Goal: Find specific page/section: Find specific page/section

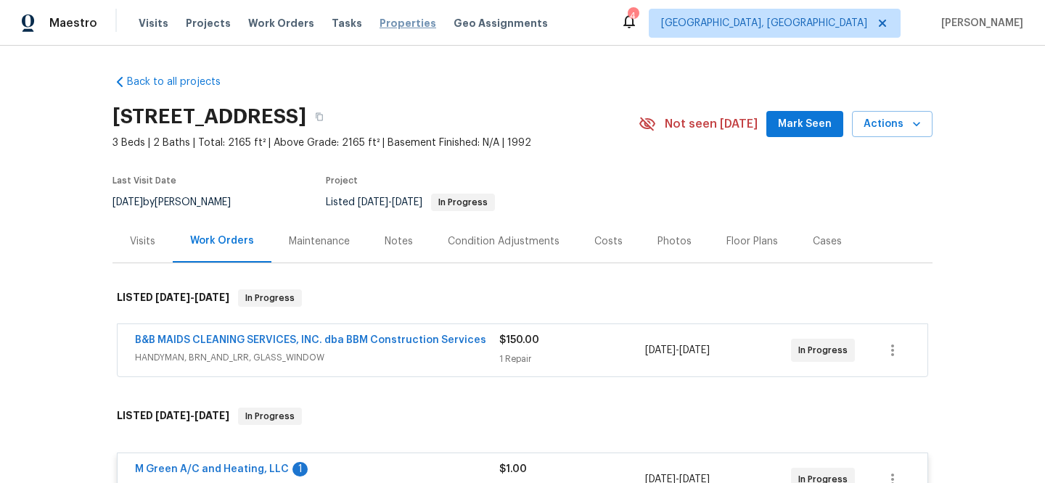
click at [396, 26] on span "Properties" at bounding box center [407, 23] width 57 height 15
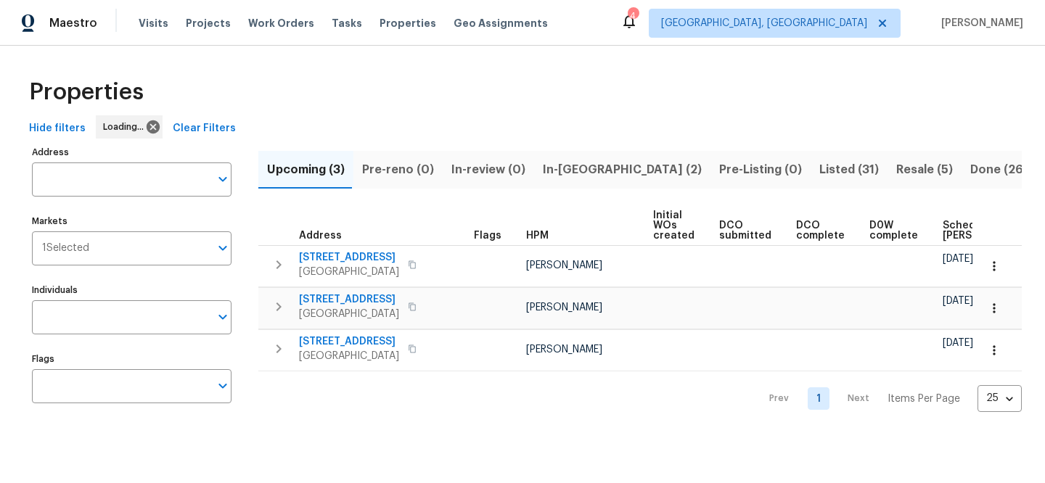
click at [233, 125] on div "Hide filters Loading... Clear Filters" at bounding box center [522, 128] width 998 height 27
click at [317, 125] on span "Clear Filters" at bounding box center [348, 129] width 63 height 18
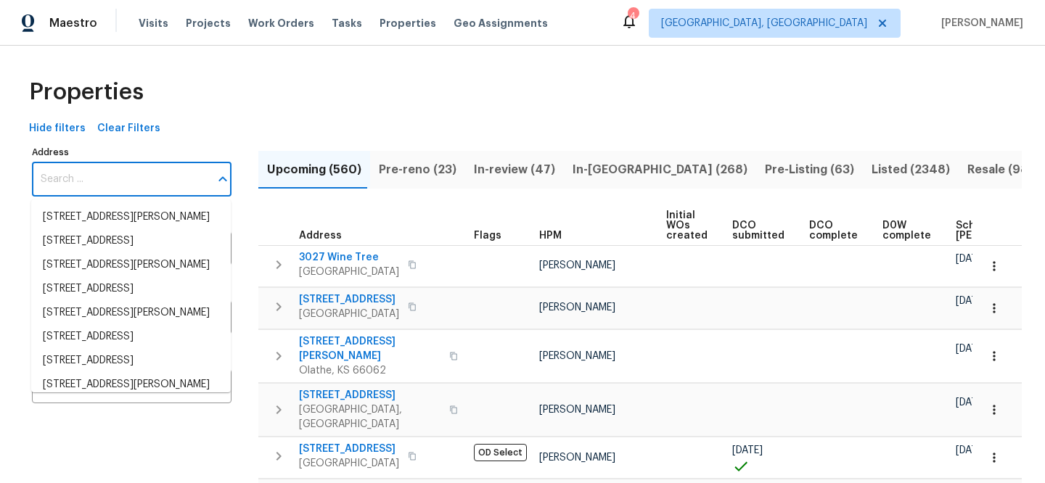
click at [163, 171] on input "Address" at bounding box center [121, 179] width 178 height 34
paste input "13 Whitaker Cv, Avon Lake, OH 44012"
type input "13 Whitaker Cv, Avon Lake, OH 44012"
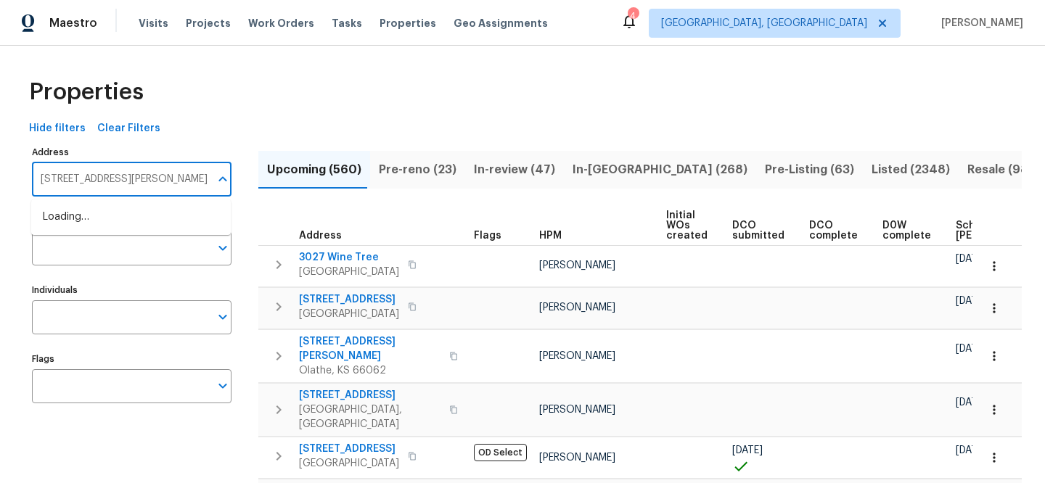
scroll to position [0, 7]
click at [160, 209] on li "13 Whitaker Cv Avon Lake OH 44012" at bounding box center [130, 217] width 199 height 24
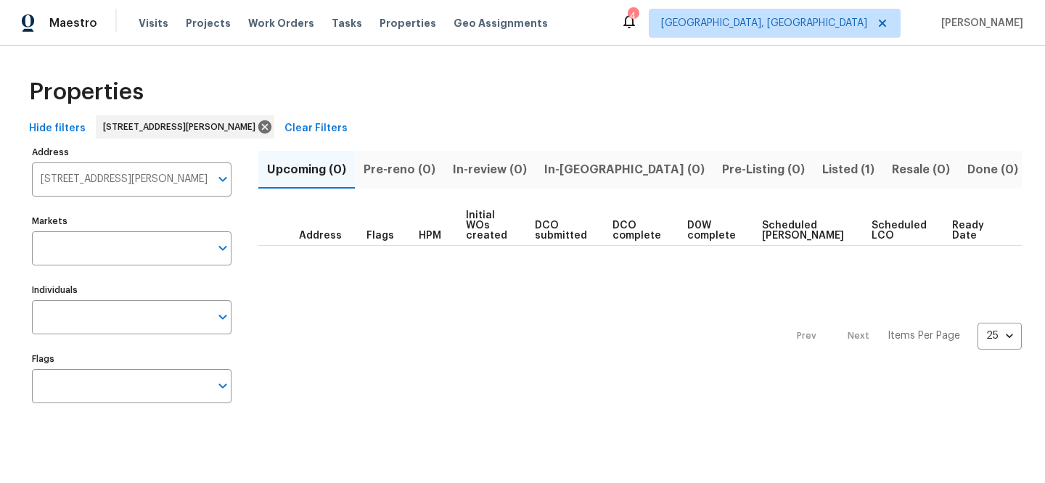
click at [822, 168] on span "Listed (1)" at bounding box center [848, 170] width 52 height 20
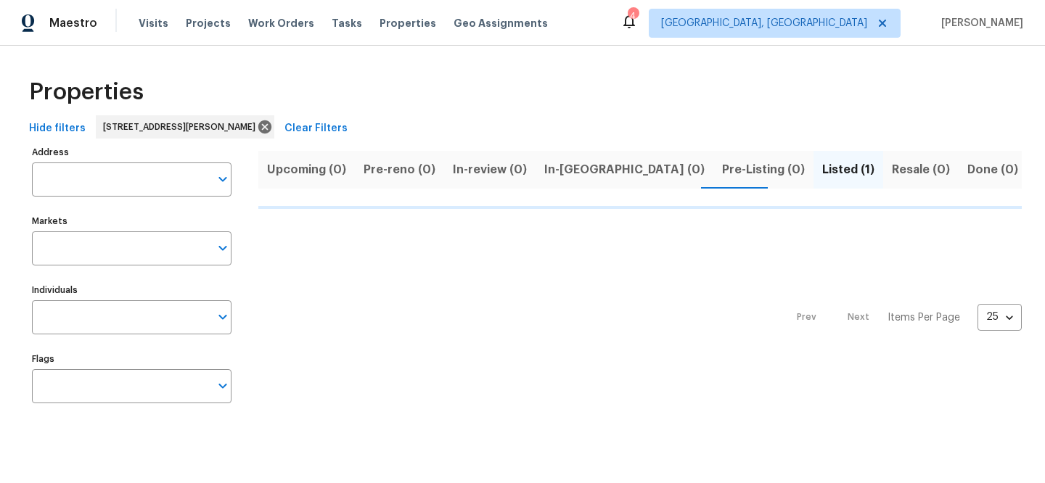
type input "13 Whitaker Cv Avon Lake OH 44012"
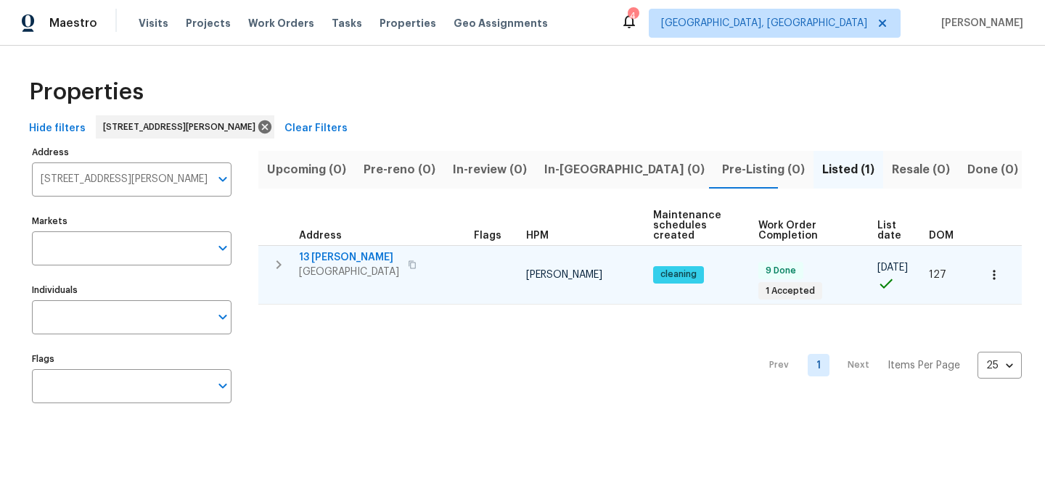
click at [345, 255] on span "13 Whitaker Cv" at bounding box center [349, 257] width 100 height 15
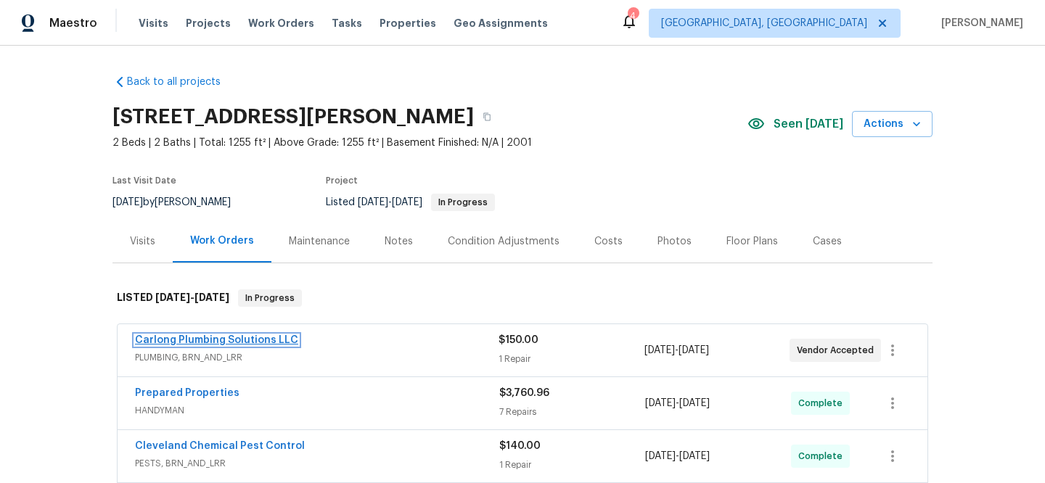
click at [189, 340] on link "Carlong Plumbing Solutions LLC" at bounding box center [216, 340] width 163 height 10
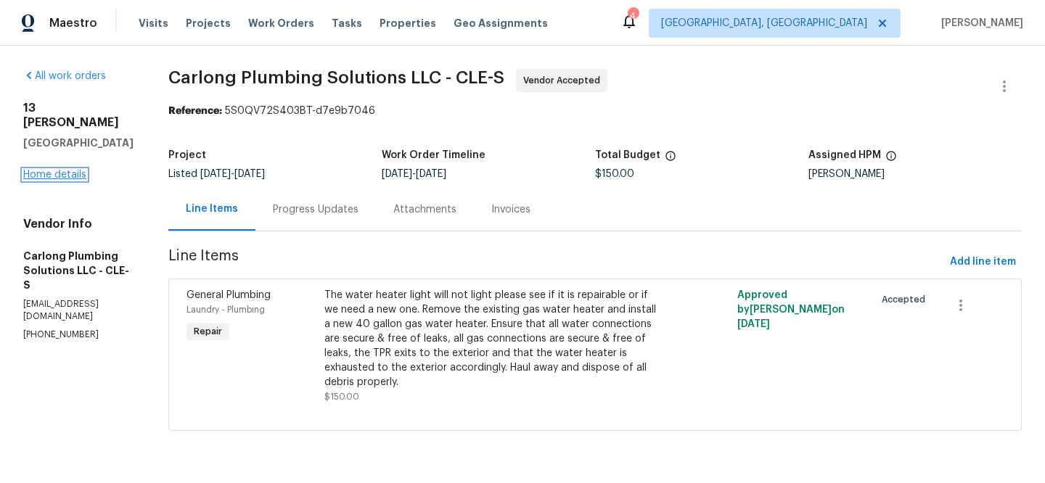
click at [63, 170] on link "Home details" at bounding box center [54, 175] width 63 height 10
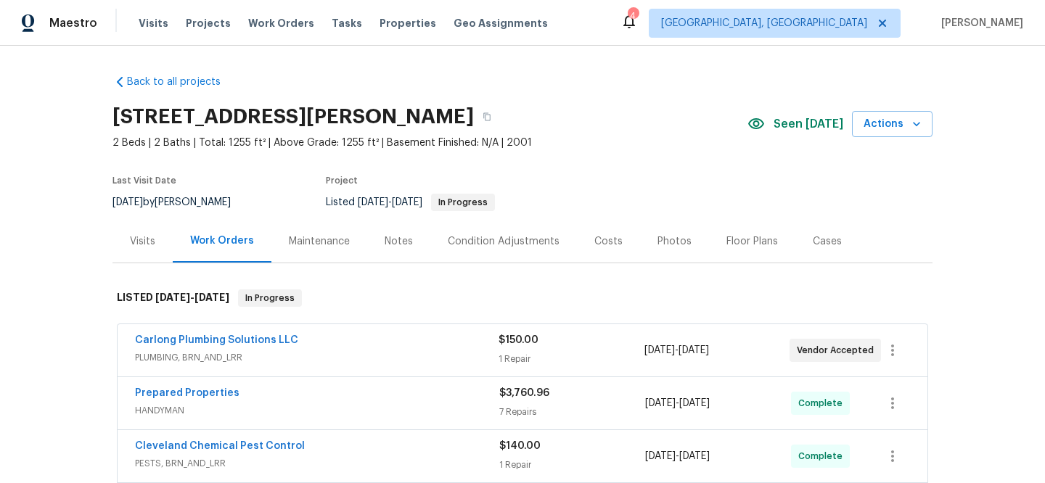
click at [147, 247] on div "Visits" at bounding box center [142, 241] width 25 height 15
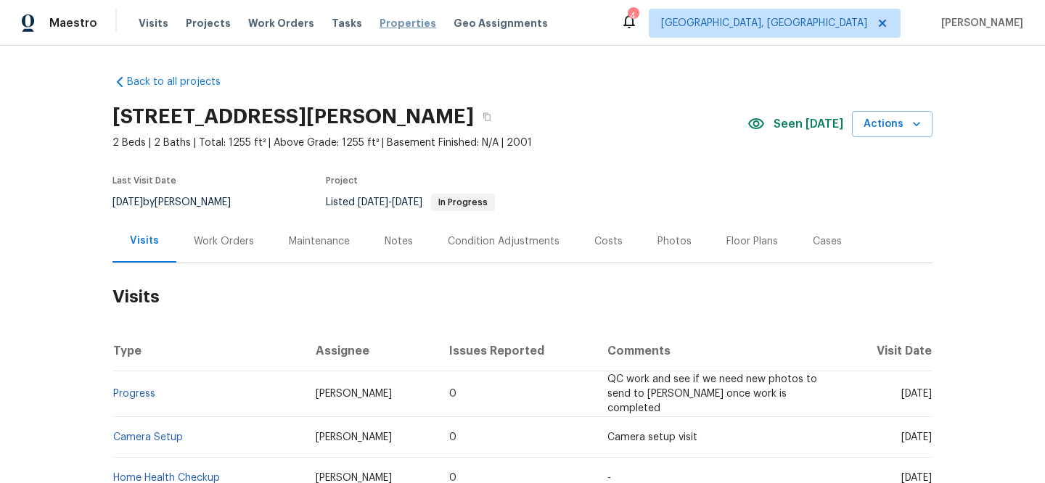
click at [390, 26] on span "Properties" at bounding box center [407, 23] width 57 height 15
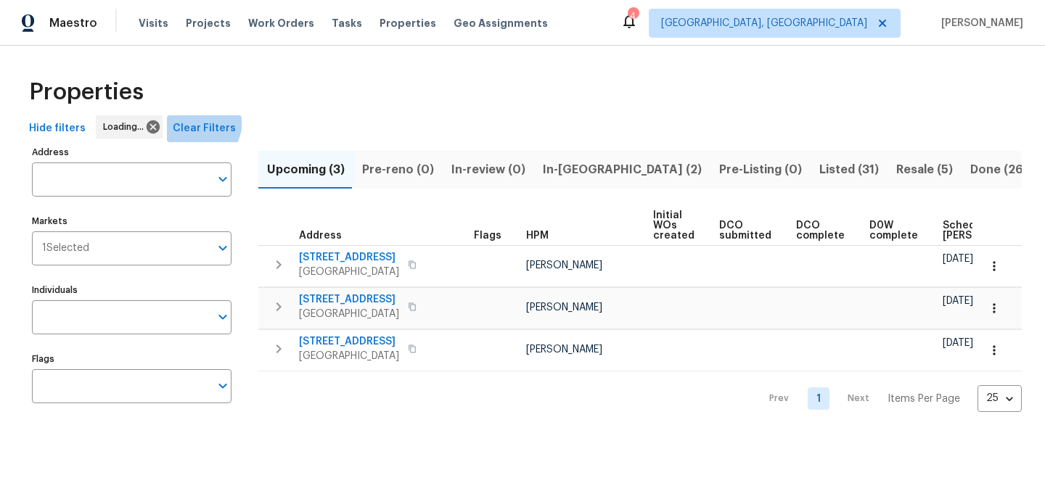
click at [187, 120] on span "Clear Filters" at bounding box center [204, 129] width 63 height 18
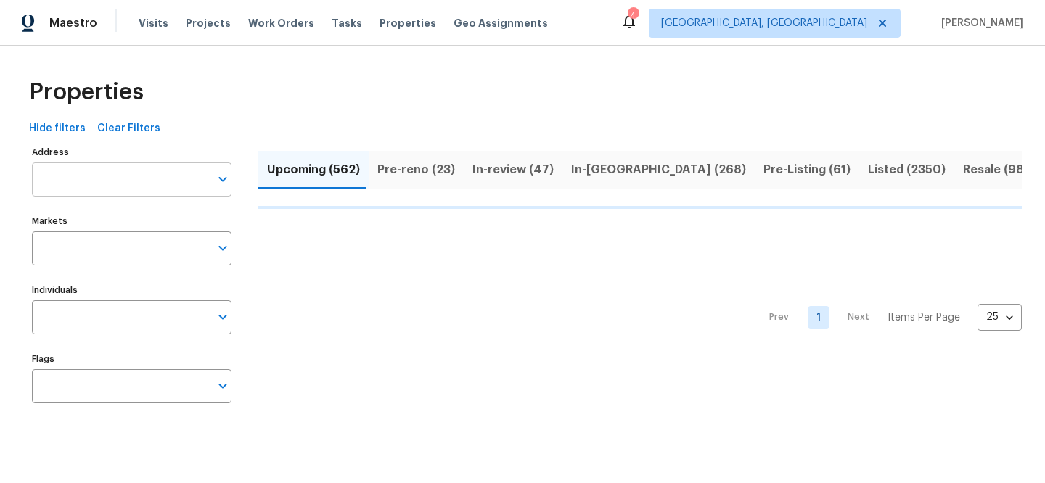
click at [147, 186] on input "Address" at bounding box center [121, 179] width 178 height 34
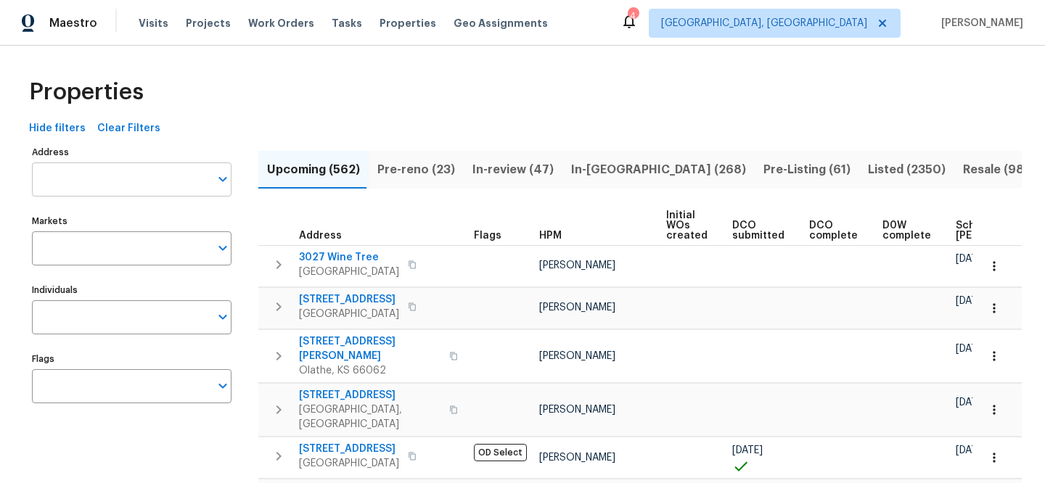
click at [147, 186] on input "Address" at bounding box center [121, 179] width 178 height 34
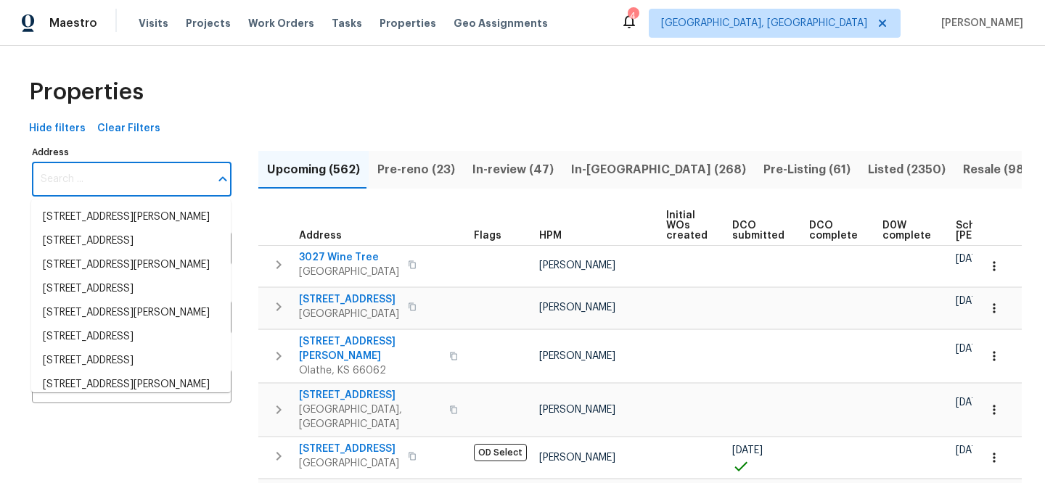
paste input "[STREET_ADDRESS]"
type input "[STREET_ADDRESS]"
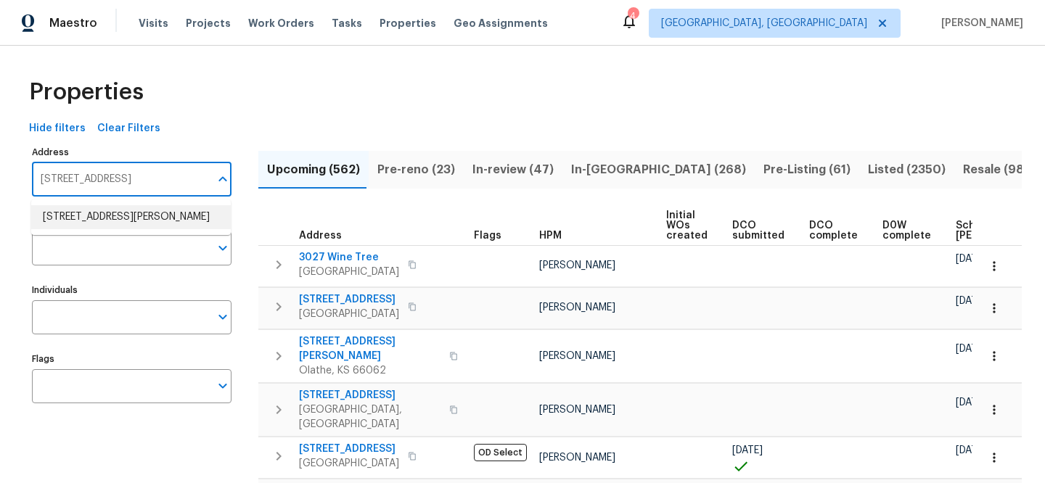
click at [156, 216] on li "322 Chatuga Ln Loudon TN 37774" at bounding box center [130, 217] width 199 height 24
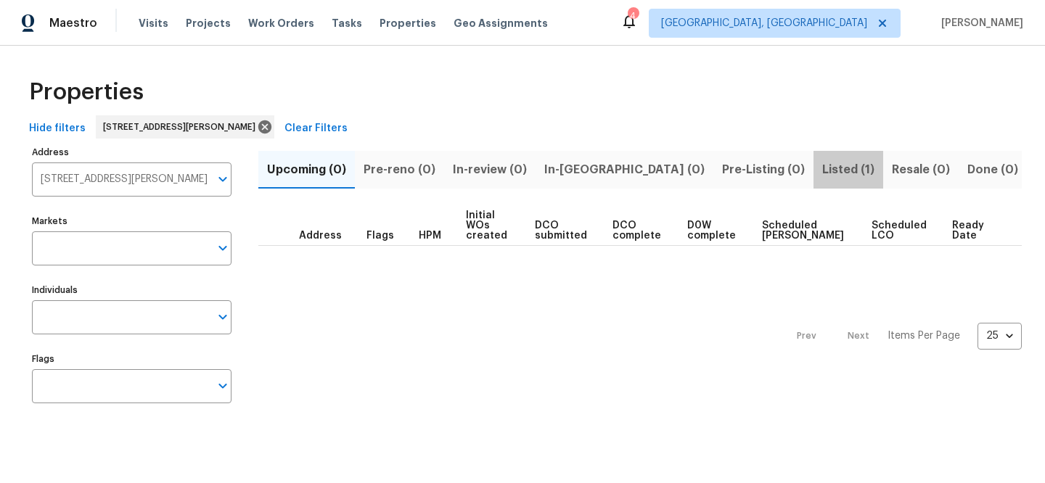
click at [822, 171] on span "Listed (1)" at bounding box center [848, 170] width 52 height 20
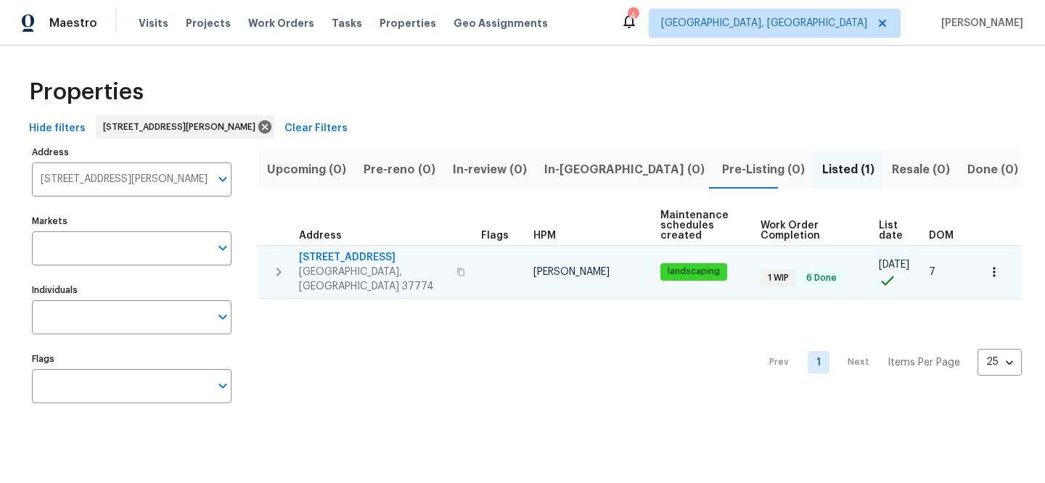
click at [340, 250] on span "[STREET_ADDRESS]" at bounding box center [373, 257] width 149 height 15
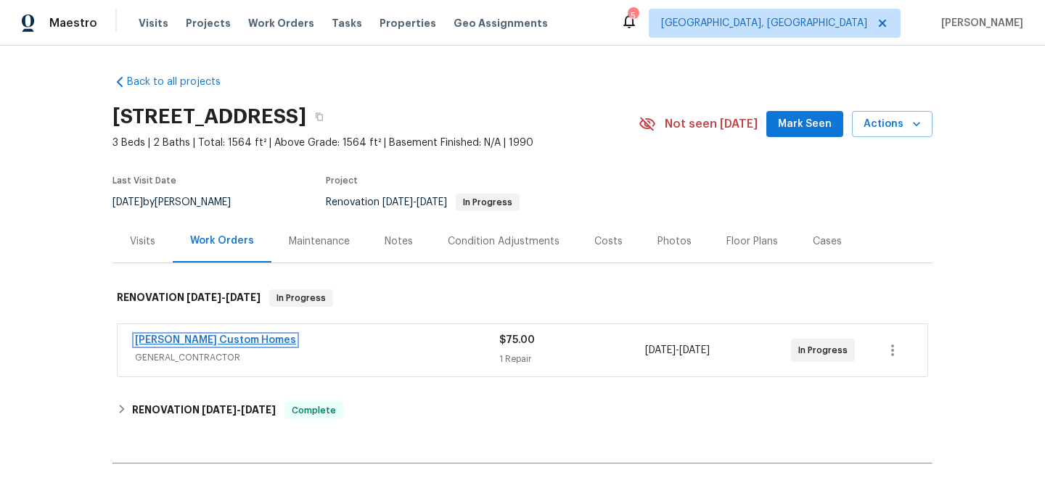
click at [207, 339] on link "[PERSON_NAME] Custom Homes" at bounding box center [215, 340] width 161 height 10
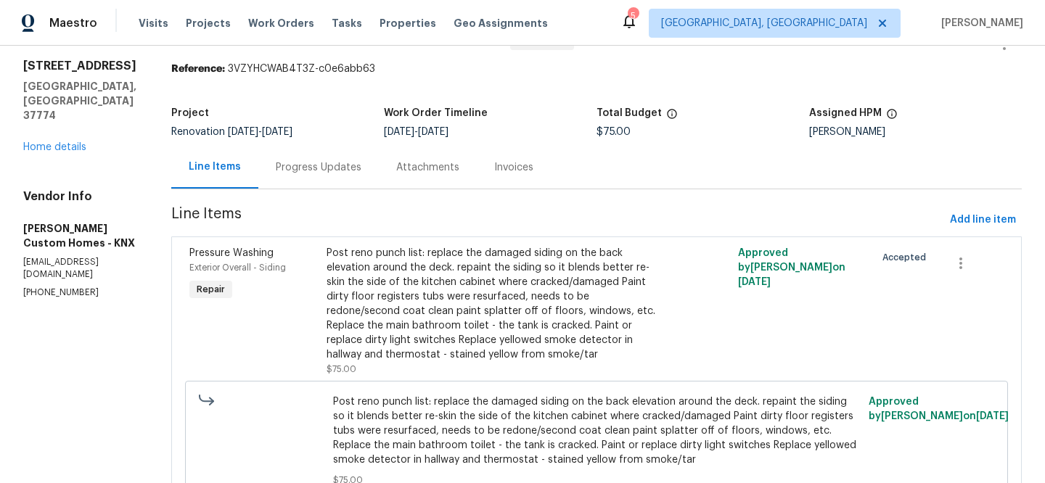
scroll to position [125, 0]
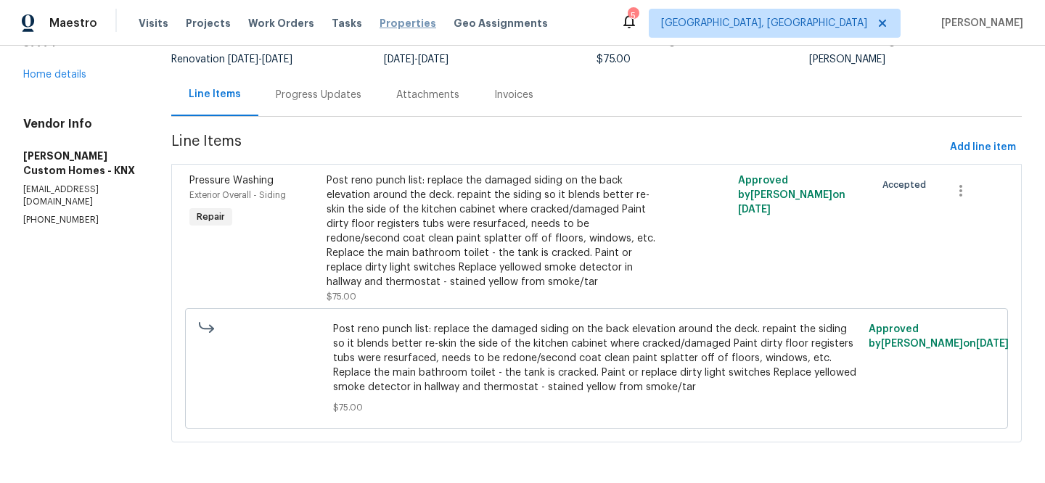
click at [379, 25] on span "Properties" at bounding box center [407, 23] width 57 height 15
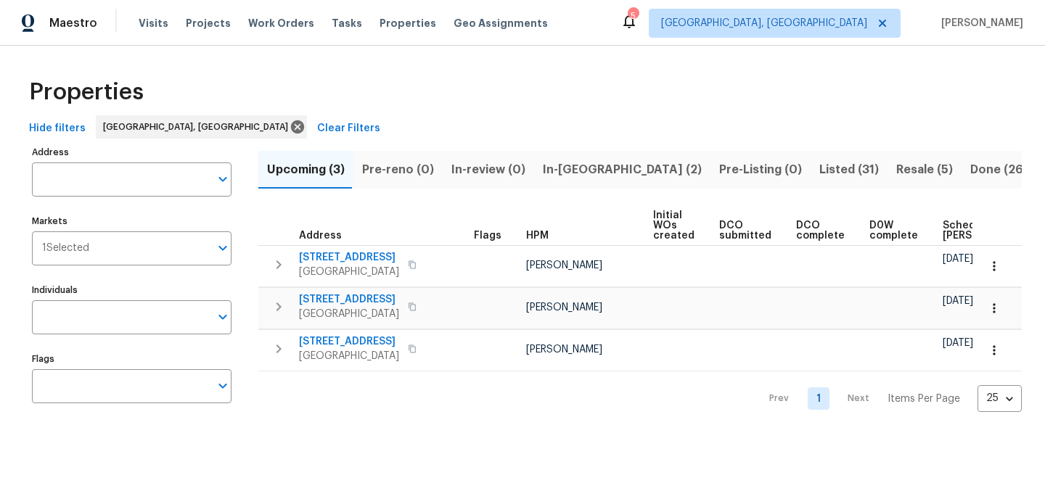
click at [317, 131] on span "Clear Filters" at bounding box center [348, 129] width 63 height 18
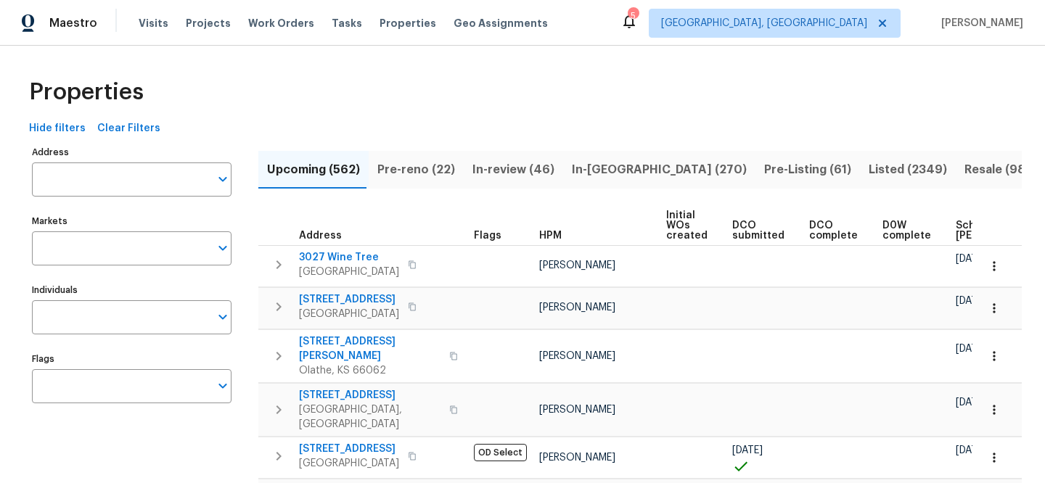
click at [139, 168] on input "Address" at bounding box center [121, 179] width 178 height 34
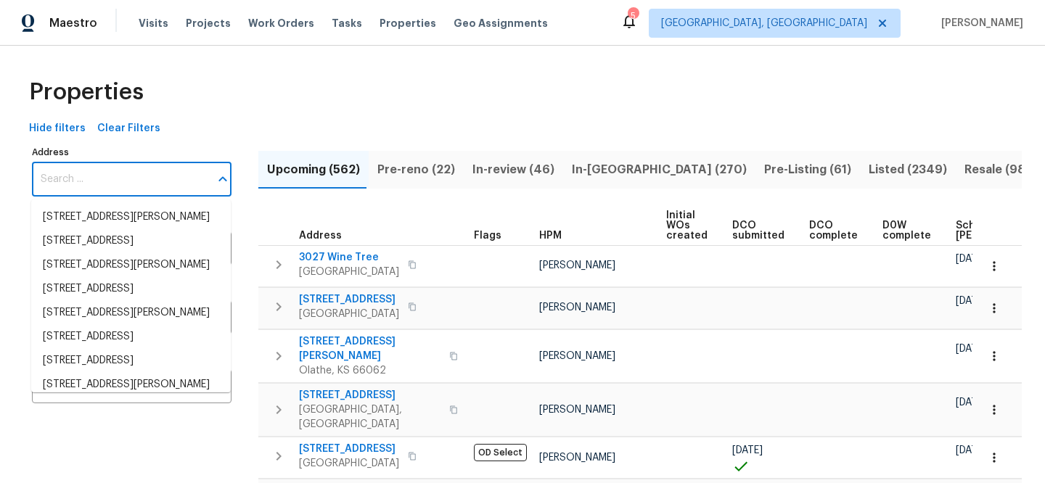
paste input "8412 E 103rd Ter"
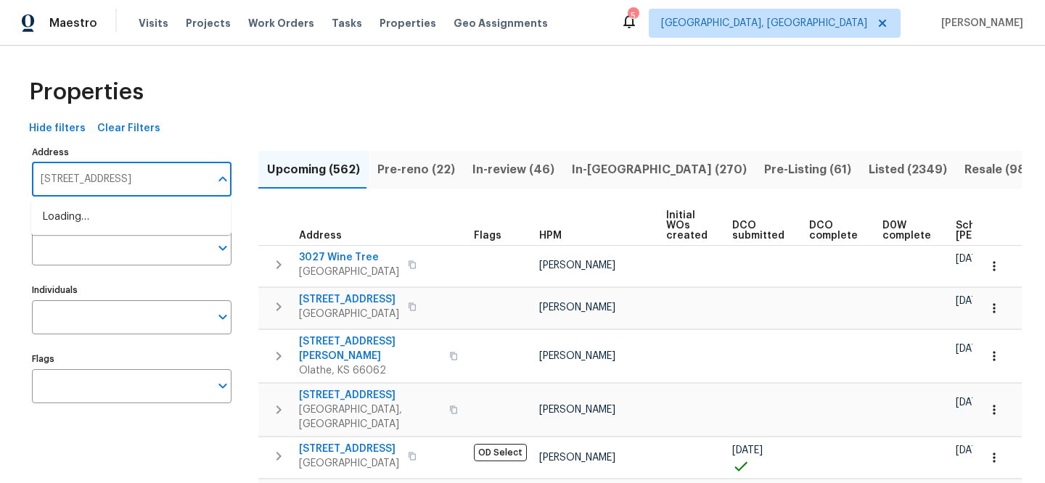
type input "8412 E 103rd Ter"
click at [146, 228] on li "8412 E 103rd Ter Kansas City MO 64134" at bounding box center [130, 217] width 199 height 24
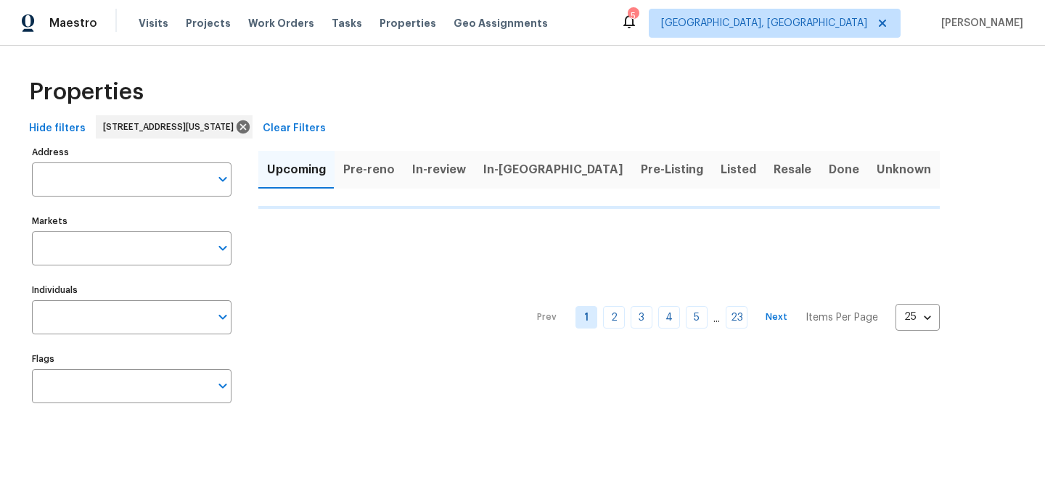
type input "8412 E 103rd Ter Kansas City MO 64134"
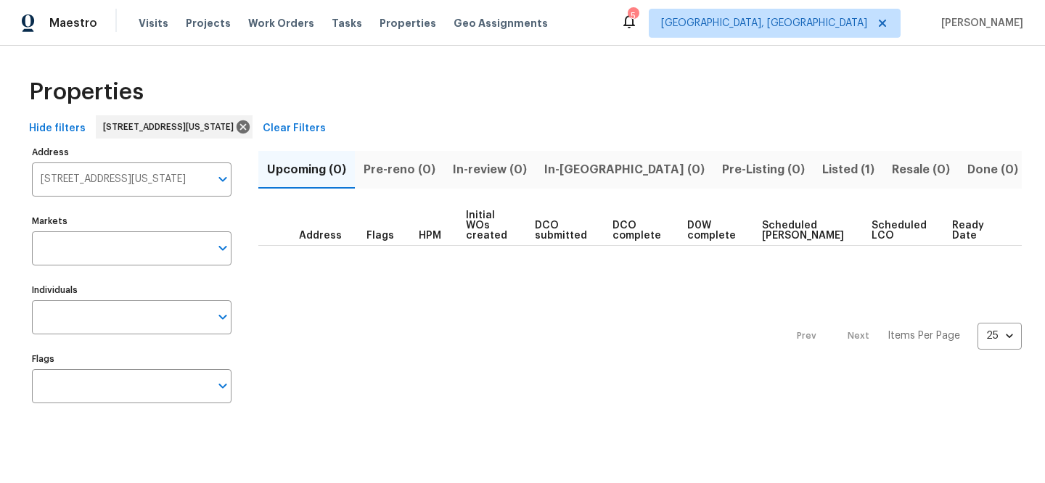
click at [822, 161] on span "Listed (1)" at bounding box center [848, 170] width 52 height 20
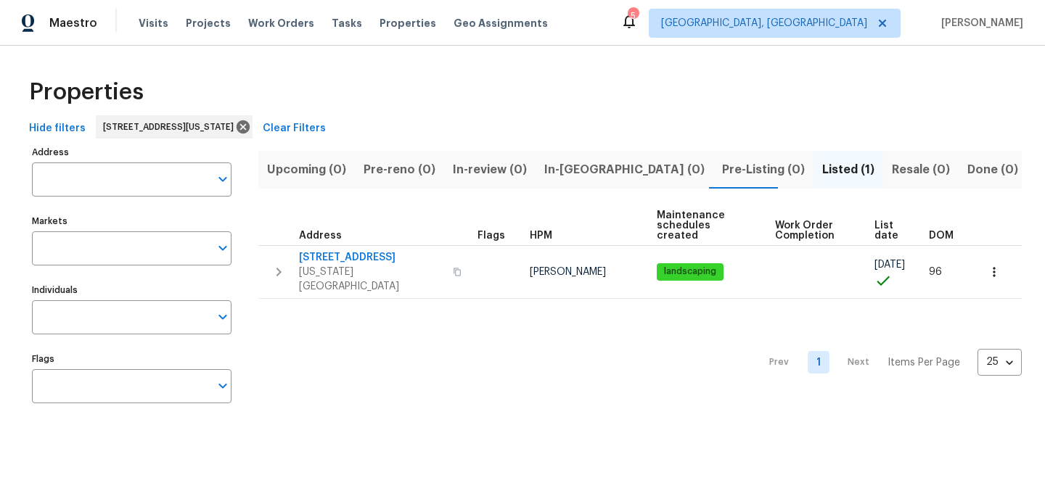
type input "8412 E 103rd Ter Kansas City MO 64134"
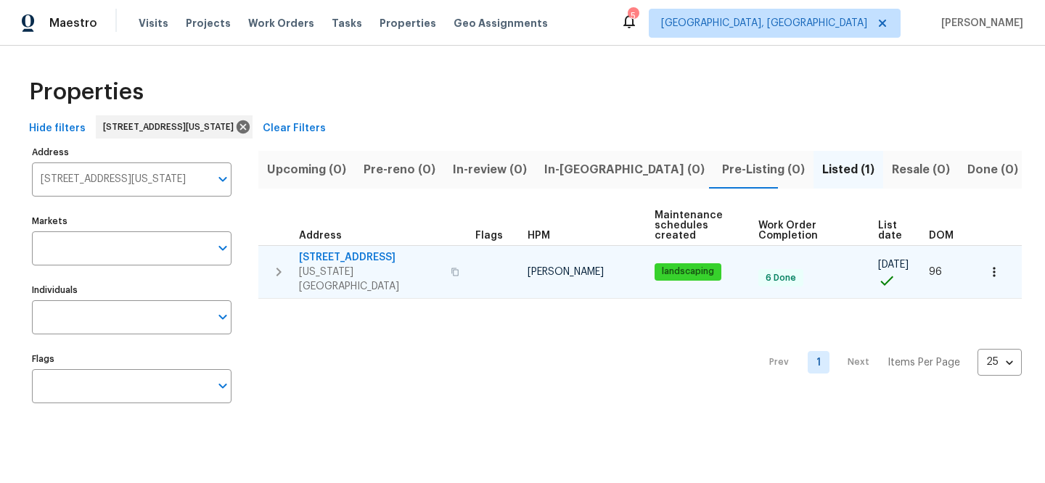
click at [362, 260] on span "8412 E 103rd Ter" at bounding box center [370, 257] width 143 height 15
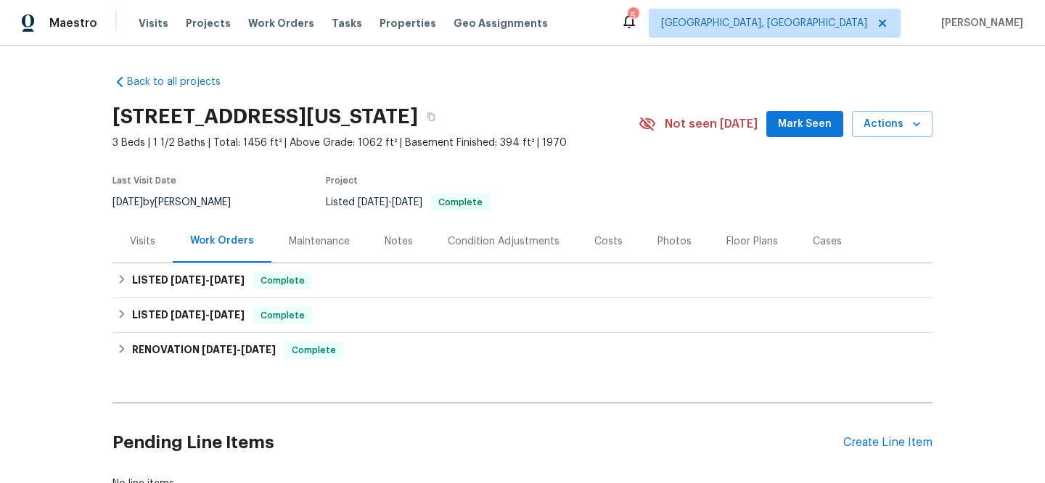
click at [140, 247] on div "Visits" at bounding box center [142, 241] width 25 height 15
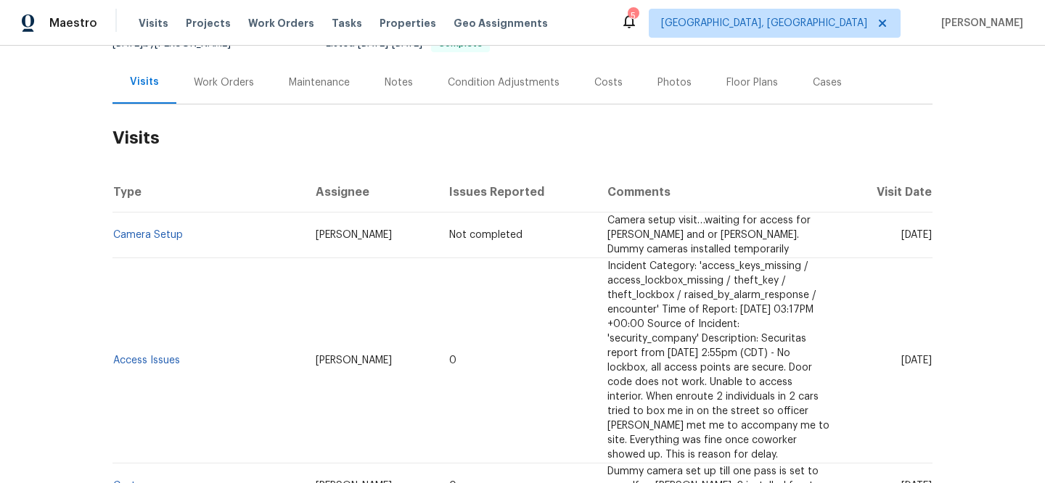
scroll to position [261, 0]
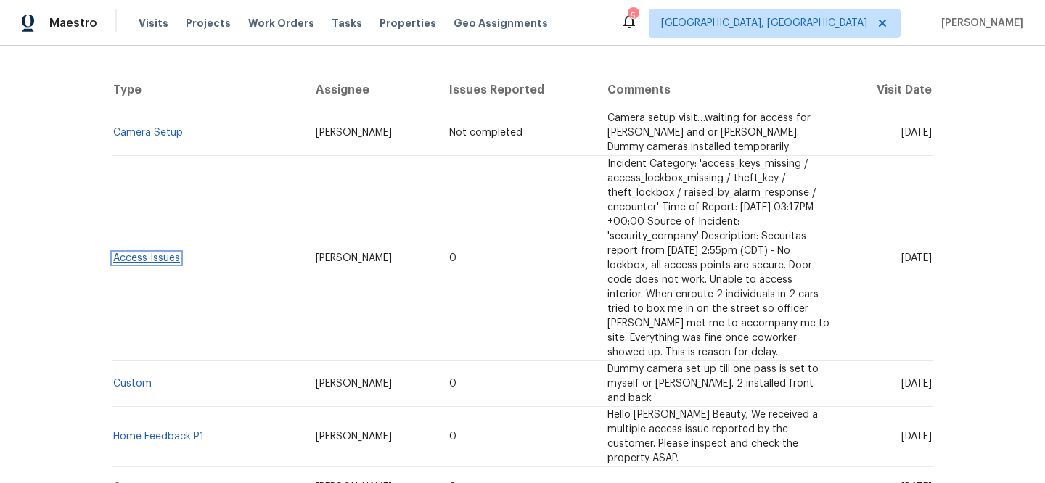
click at [150, 253] on link "Access Issues" at bounding box center [146, 258] width 67 height 10
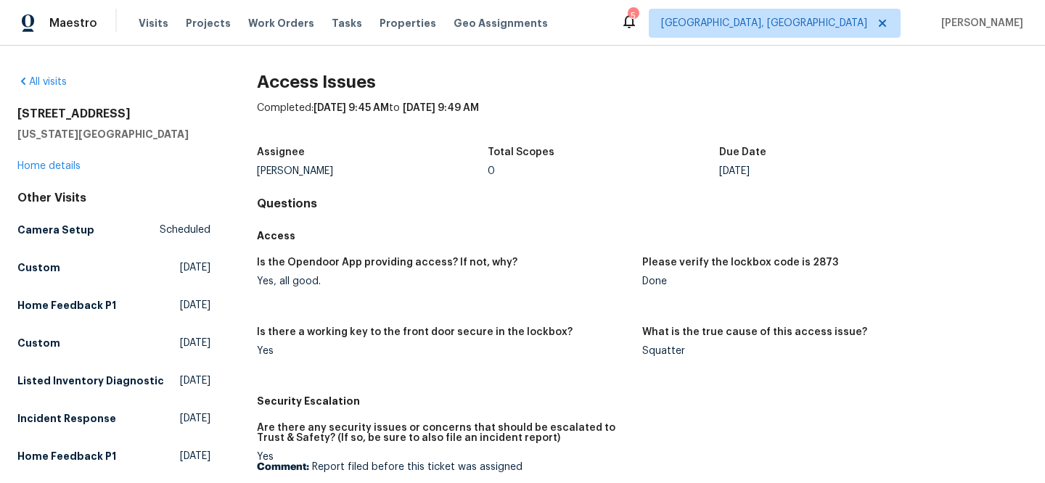
scroll to position [273, 0]
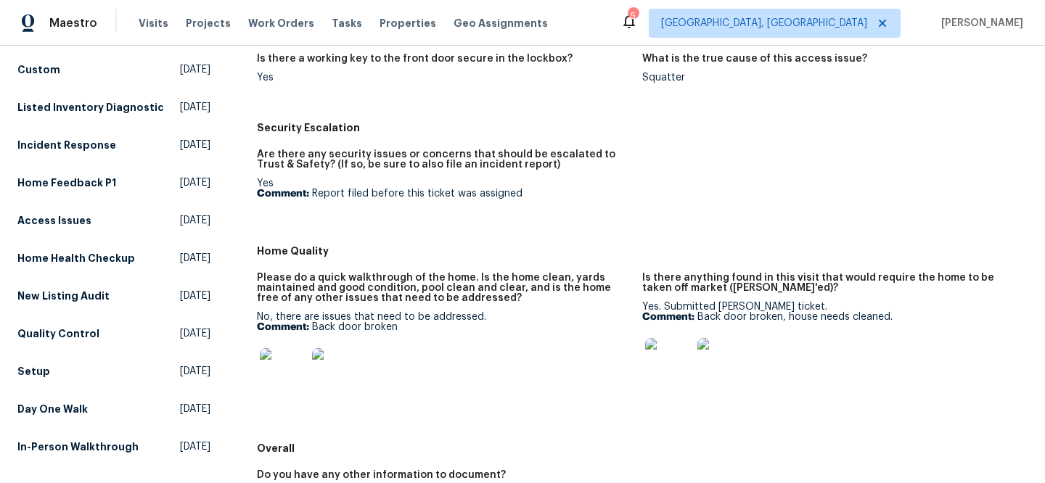
click at [287, 361] on img at bounding box center [283, 371] width 46 height 46
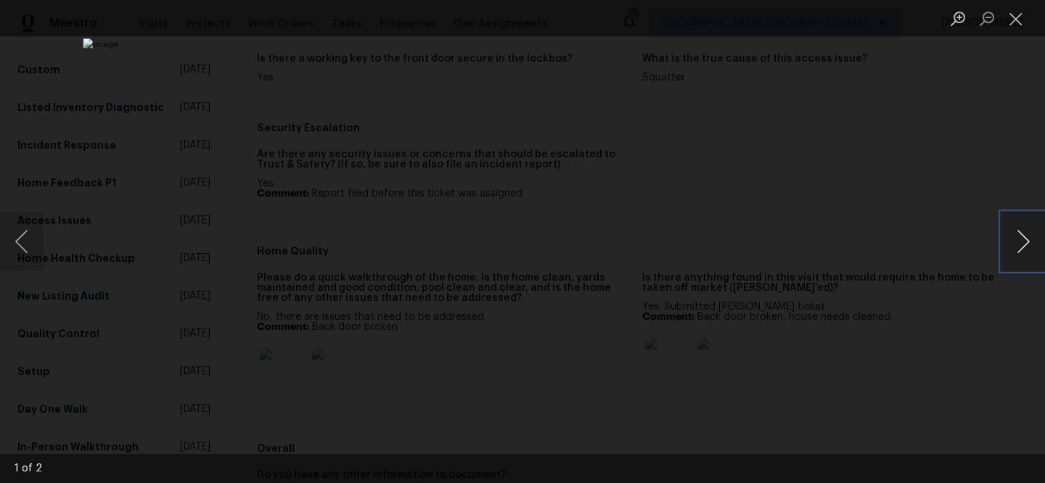
click at [1010, 250] on button "Next image" at bounding box center [1023, 242] width 44 height 58
click at [1008, 250] on button "Next image" at bounding box center [1023, 242] width 44 height 58
click at [1013, 28] on button "Close lightbox" at bounding box center [1015, 18] width 29 height 25
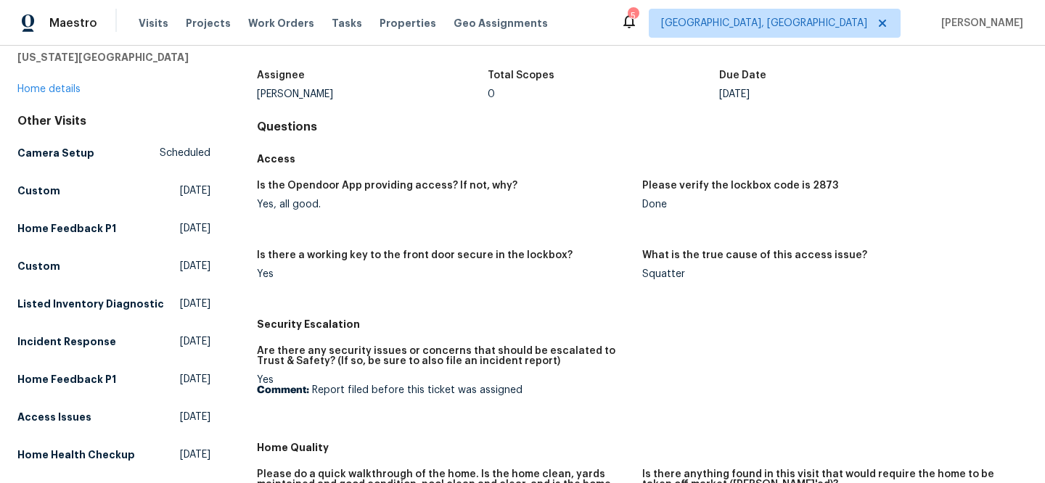
scroll to position [255, 0]
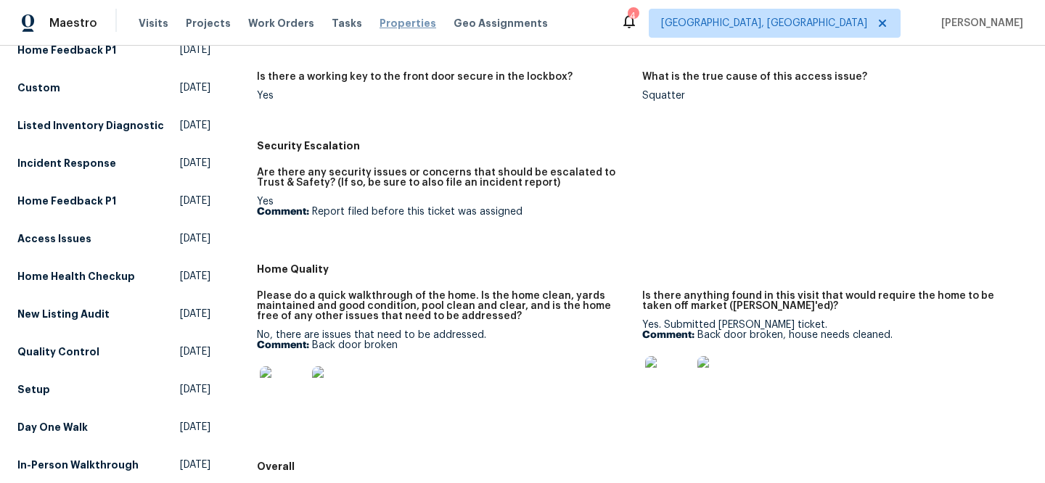
click at [379, 25] on span "Properties" at bounding box center [407, 23] width 57 height 15
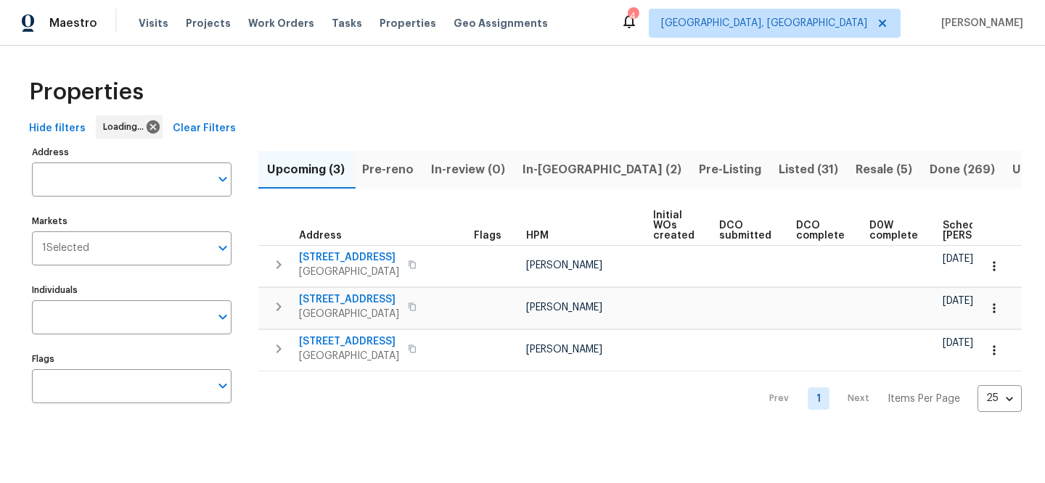
click at [202, 129] on span "Clear Filters" at bounding box center [204, 129] width 63 height 18
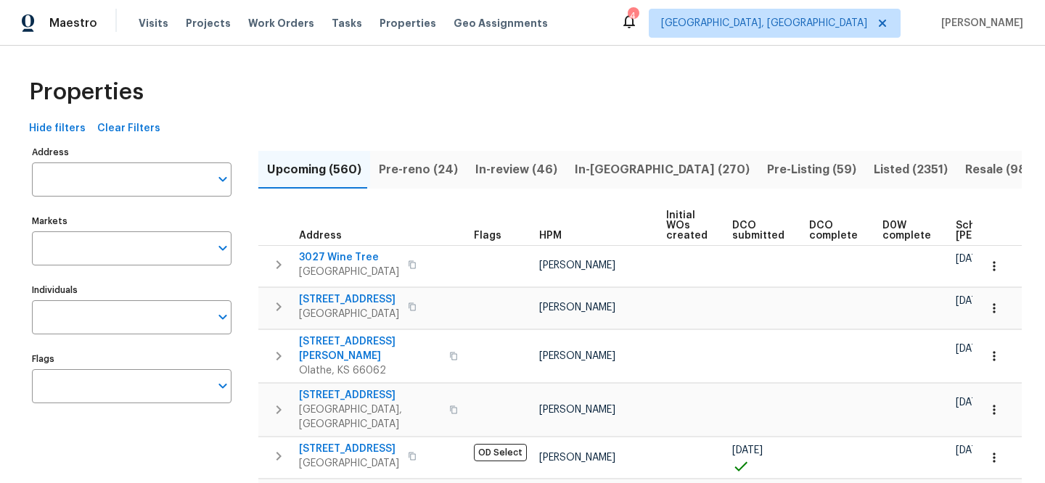
click at [153, 186] on input "Address" at bounding box center [121, 179] width 178 height 34
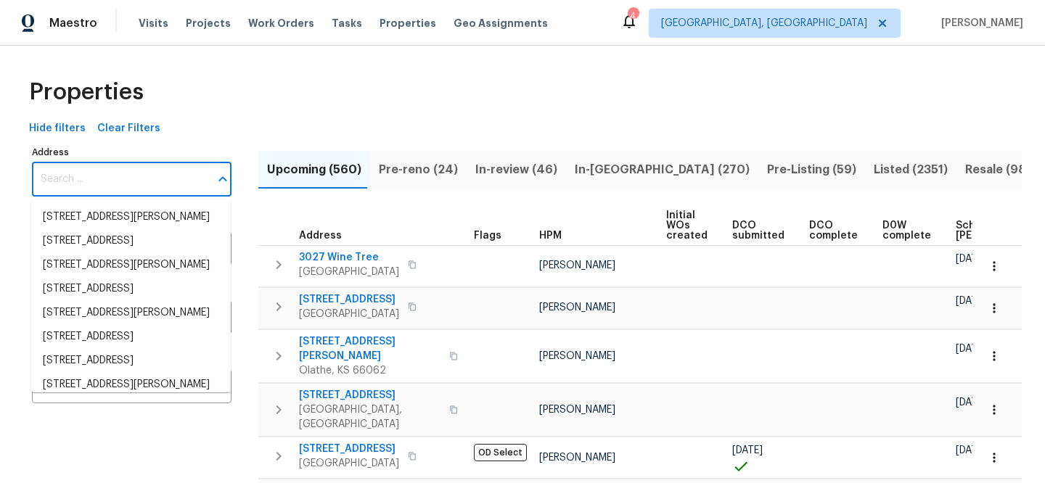
paste input "6019 Old Silver Hill Rd"
type input "6019 Old Silver Hill Rd"
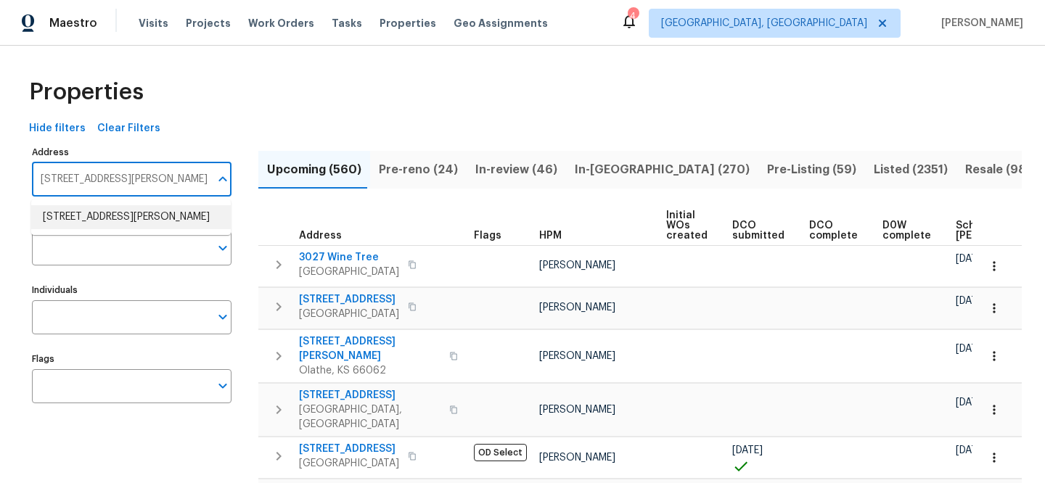
click at [172, 228] on li "6019 Old Silver Hill Rd District Heights MD 20747" at bounding box center [130, 217] width 199 height 24
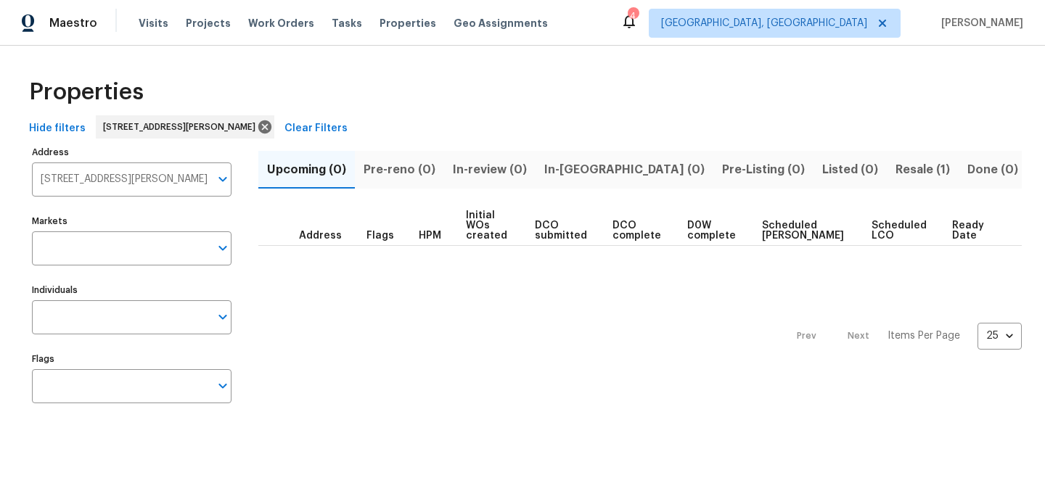
click at [895, 167] on span "Resale (1)" at bounding box center [922, 170] width 54 height 20
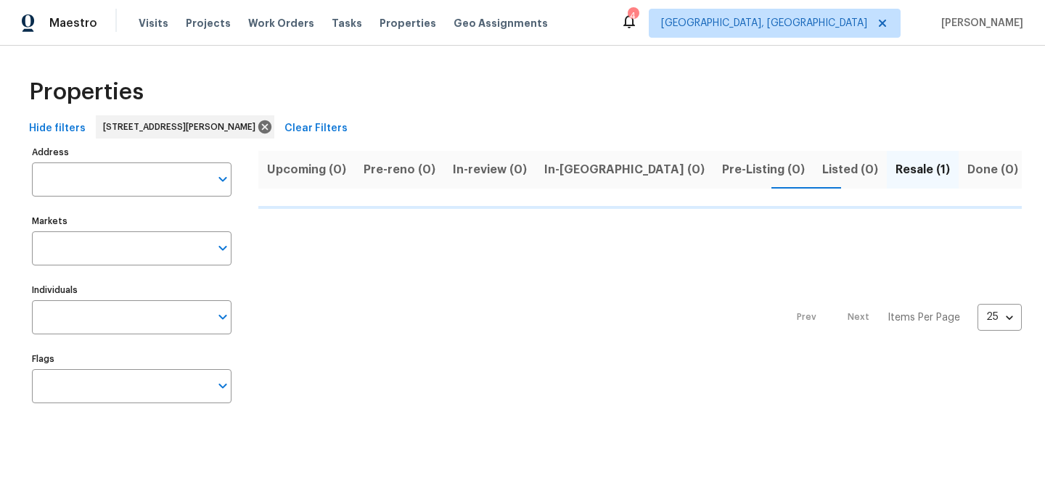
type input "6019 Old Silver Hill Rd District Heights MD 20747"
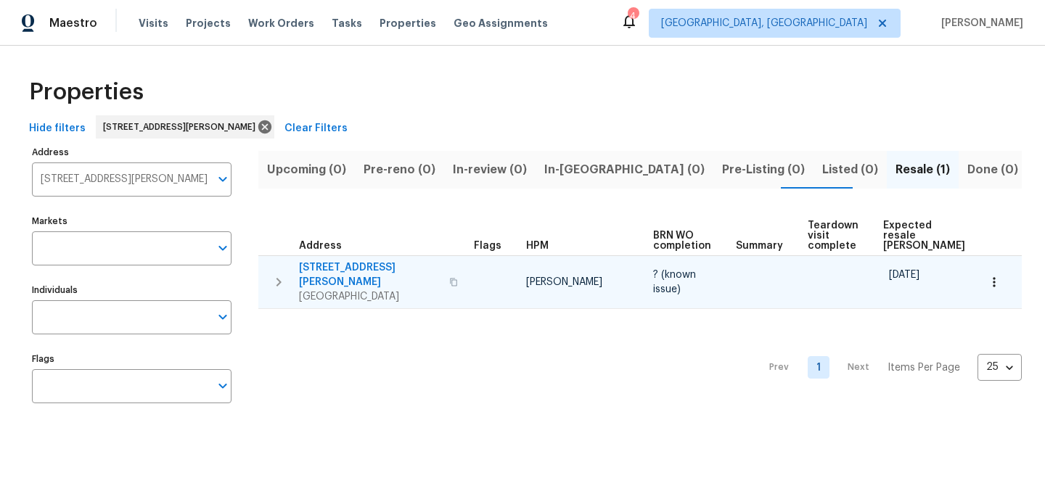
click at [358, 265] on span "6019 Old Silver Hill Rd" at bounding box center [369, 274] width 141 height 29
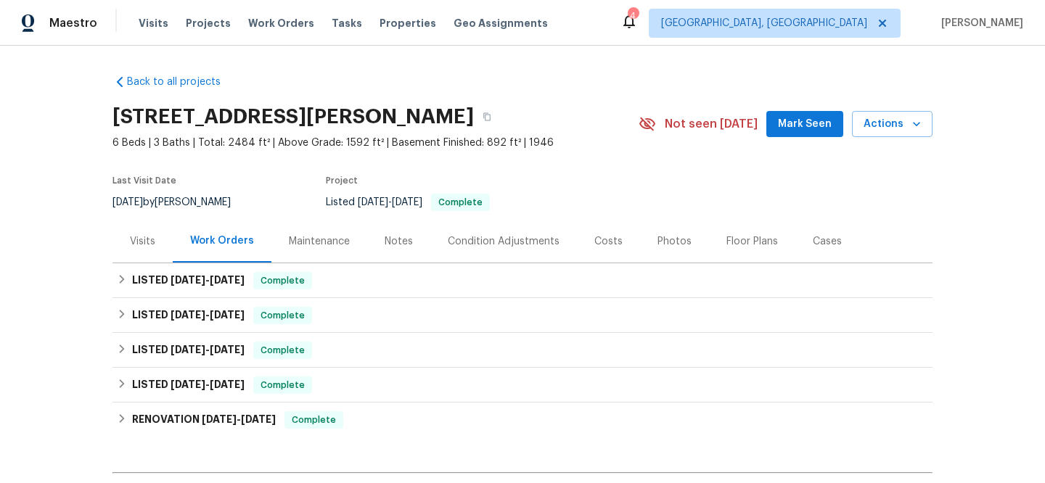
click at [125, 248] on div "Visits" at bounding box center [142, 241] width 60 height 43
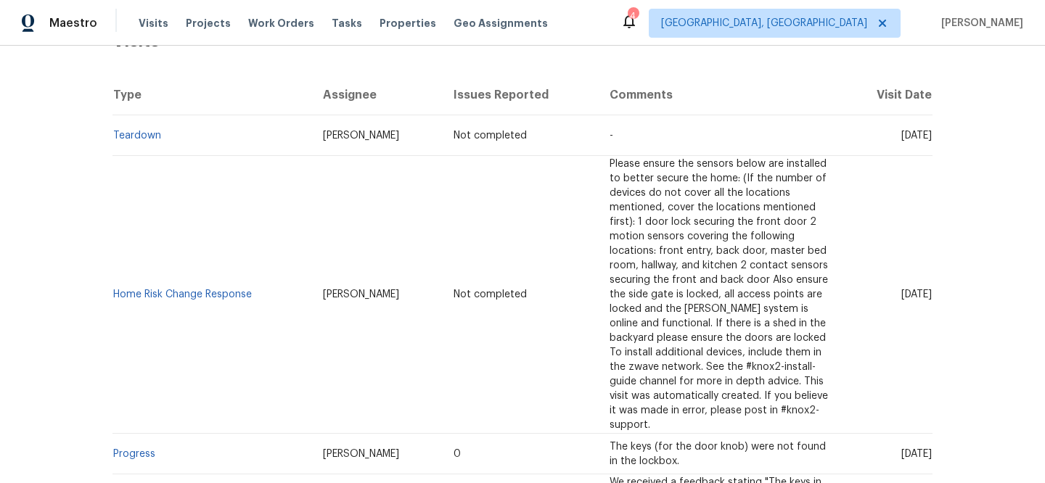
scroll to position [337, 0]
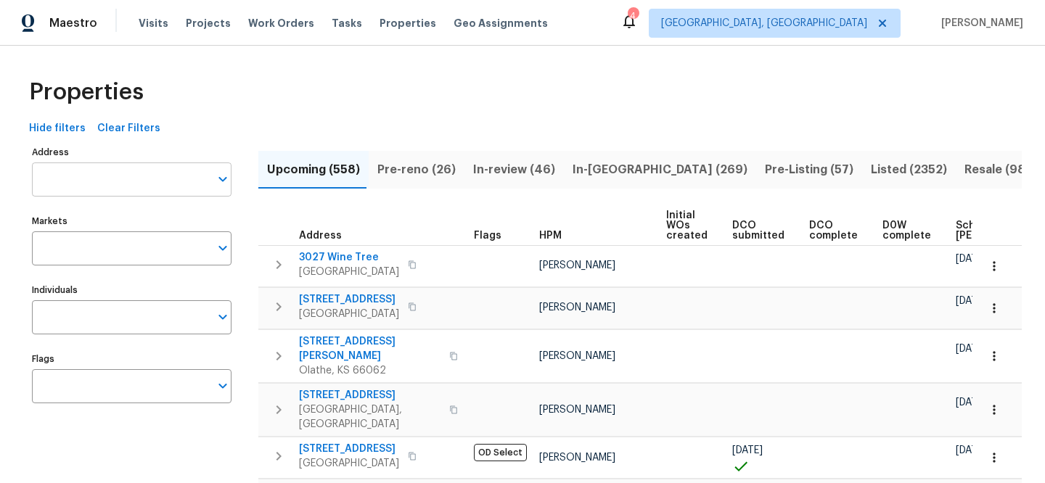
click at [154, 174] on input "Address" at bounding box center [121, 179] width 178 height 34
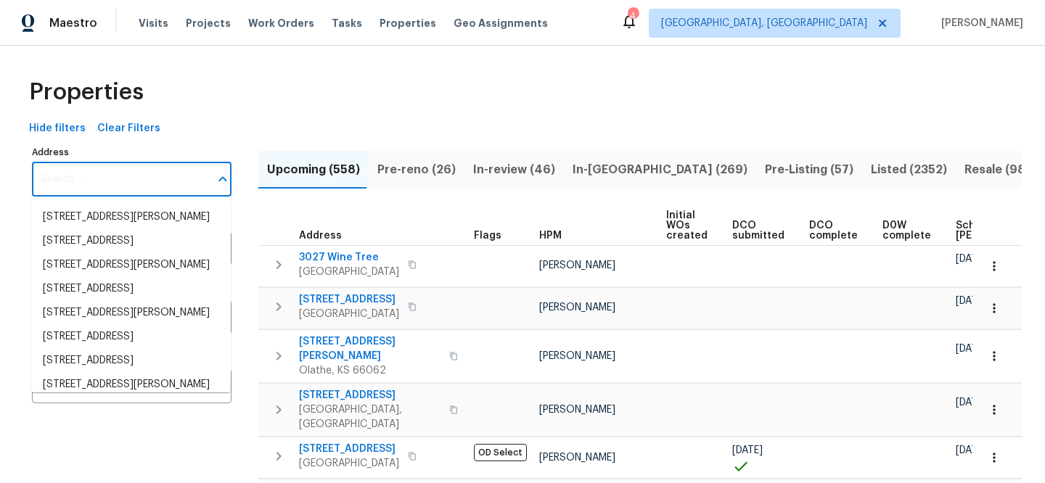
paste input "[STREET_ADDRESS][US_STATE]"
type input "[STREET_ADDRESS][US_STATE]"
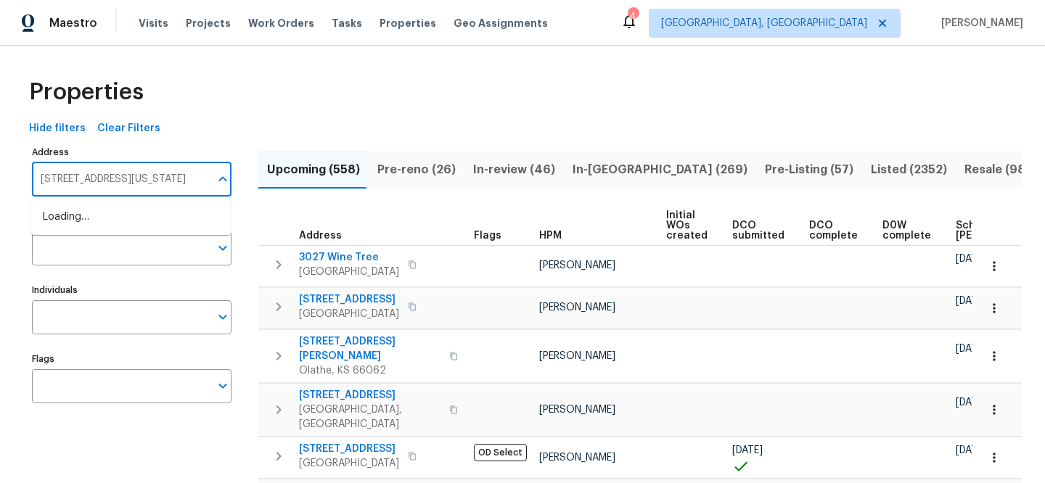
scroll to position [0, 59]
click at [185, 216] on li "8113 Wilshire Ridge Dr Oklahoma City OK 73132" at bounding box center [130, 217] width 199 height 24
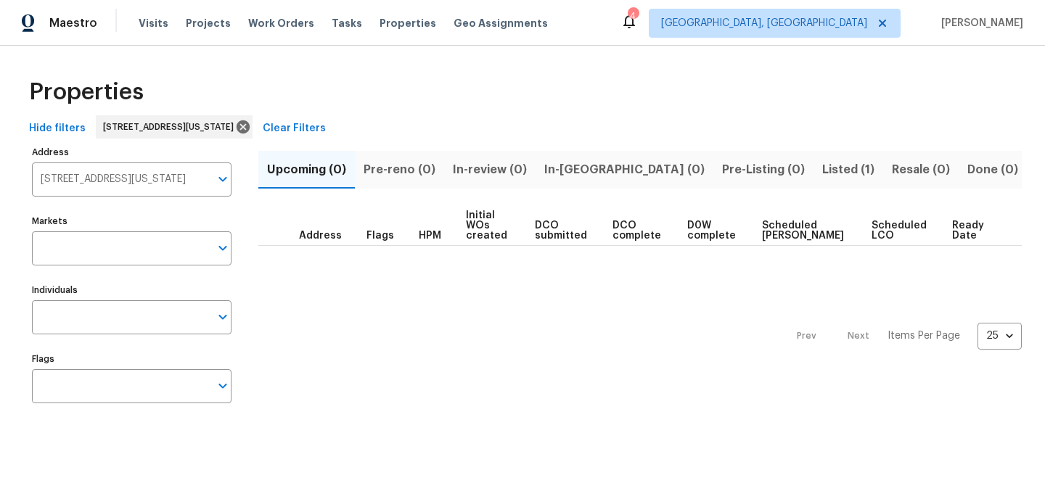
click at [822, 176] on span "Listed (1)" at bounding box center [848, 170] width 52 height 20
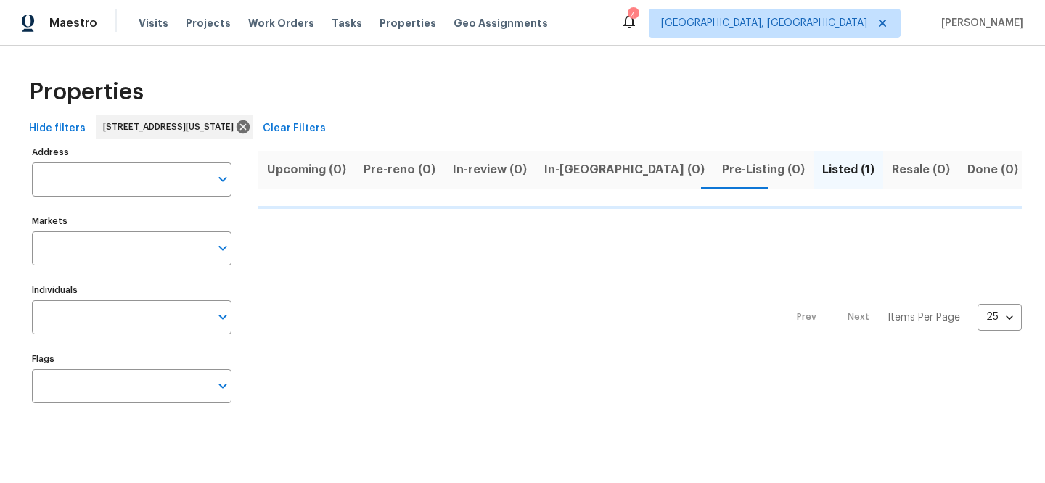
type input "8113 Wilshire Ridge Dr Oklahoma City OK 73132"
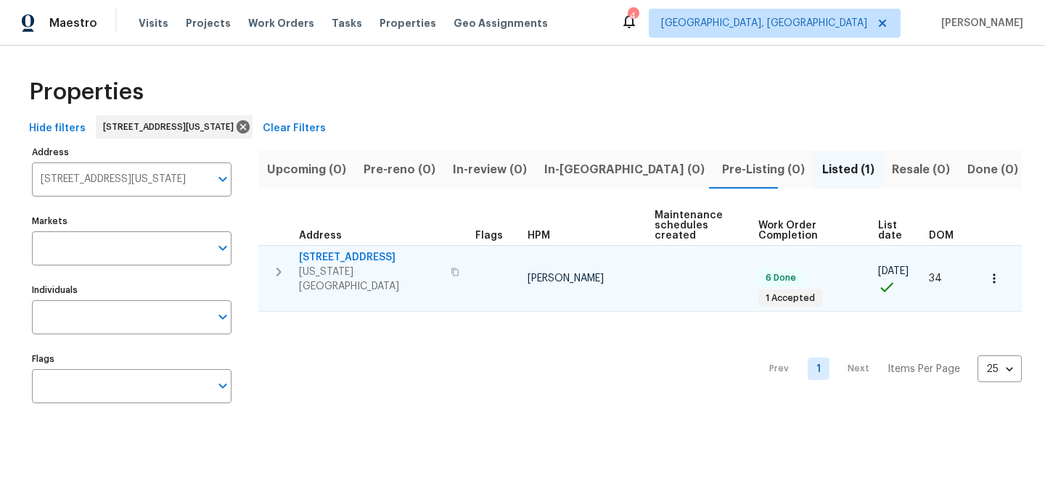
click at [365, 258] on span "[STREET_ADDRESS]" at bounding box center [370, 257] width 143 height 15
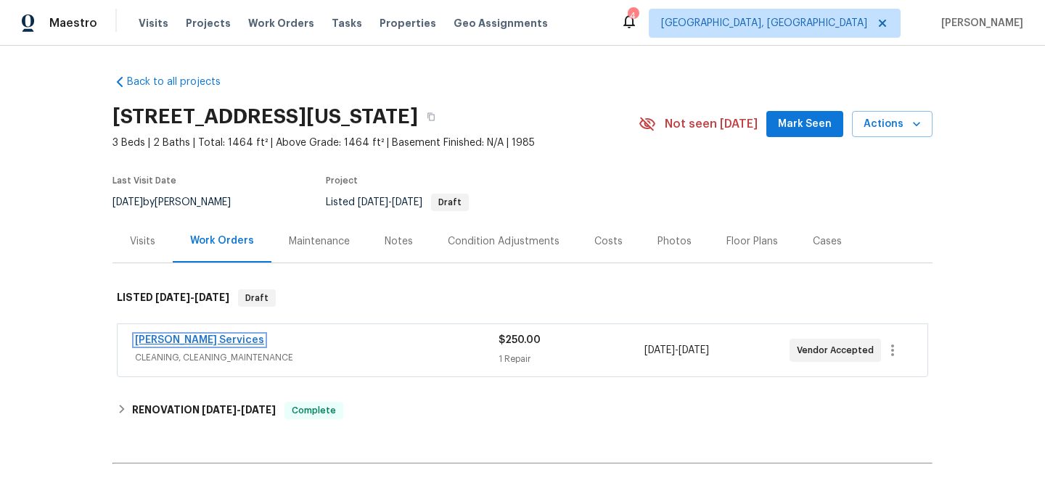
click at [179, 344] on link "[PERSON_NAME] Services" at bounding box center [199, 340] width 129 height 10
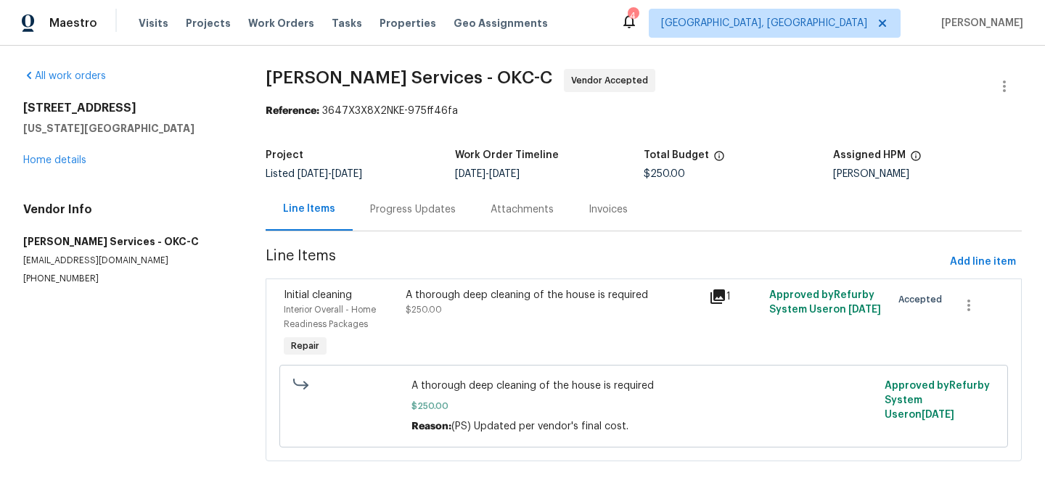
click at [566, 297] on div "A thorough deep cleaning of the house is required" at bounding box center [552, 295] width 294 height 15
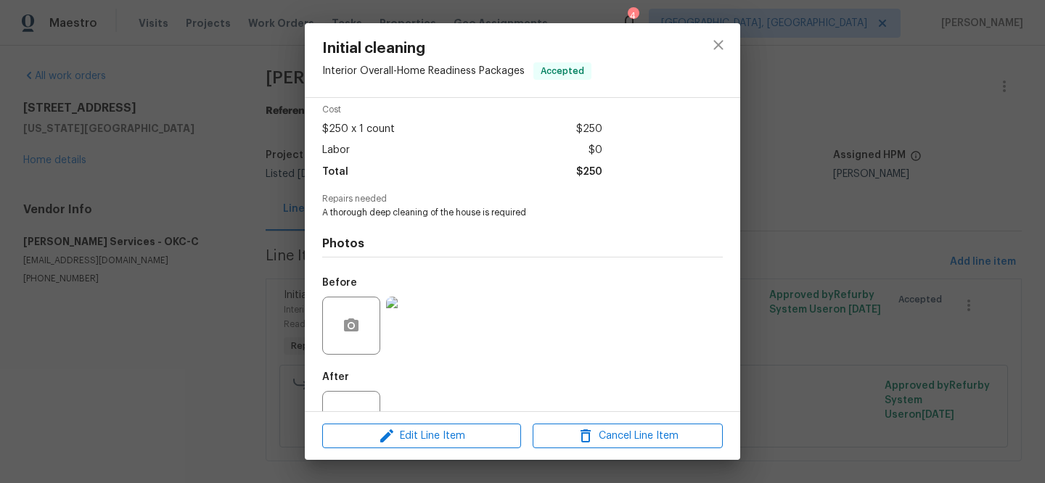
scroll to position [112, 0]
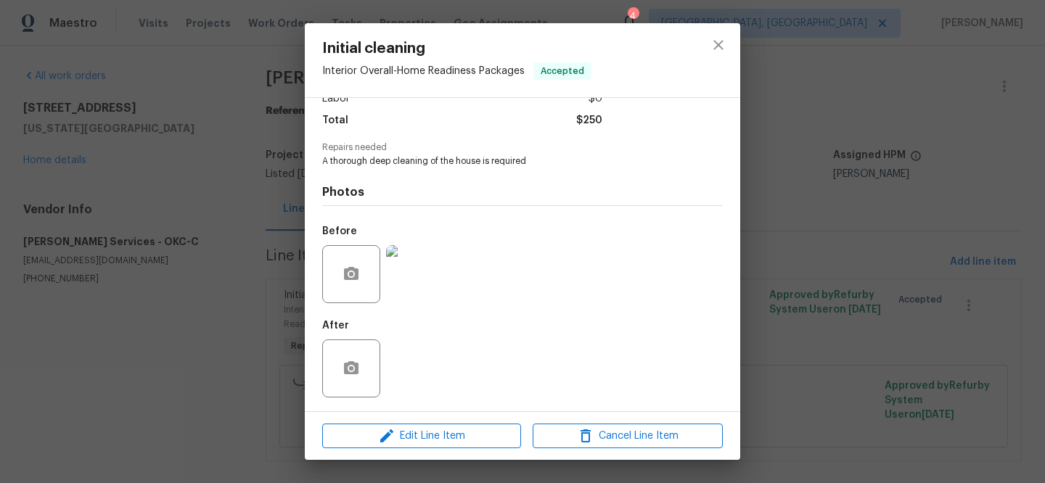
click at [436, 271] on img at bounding box center [415, 274] width 58 height 58
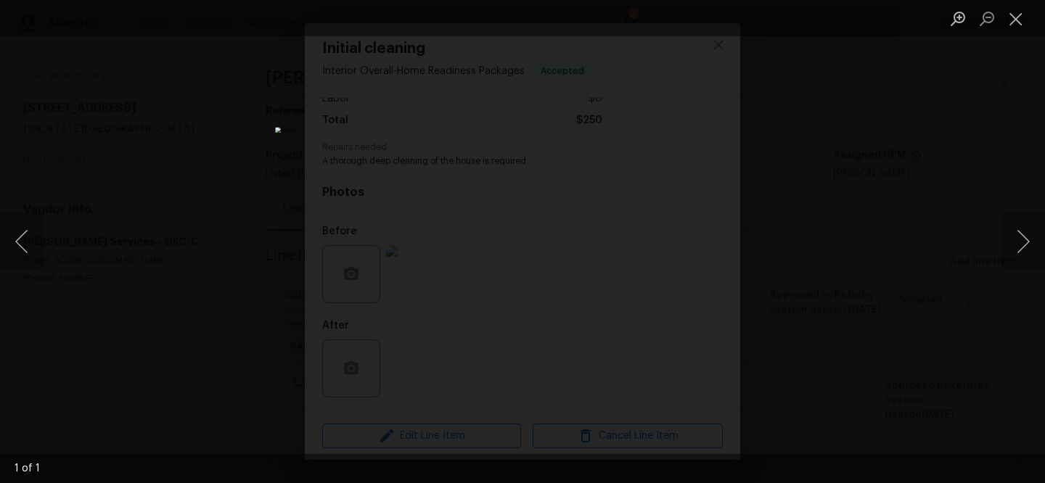
click at [847, 99] on div "Lightbox" at bounding box center [522, 241] width 1045 height 483
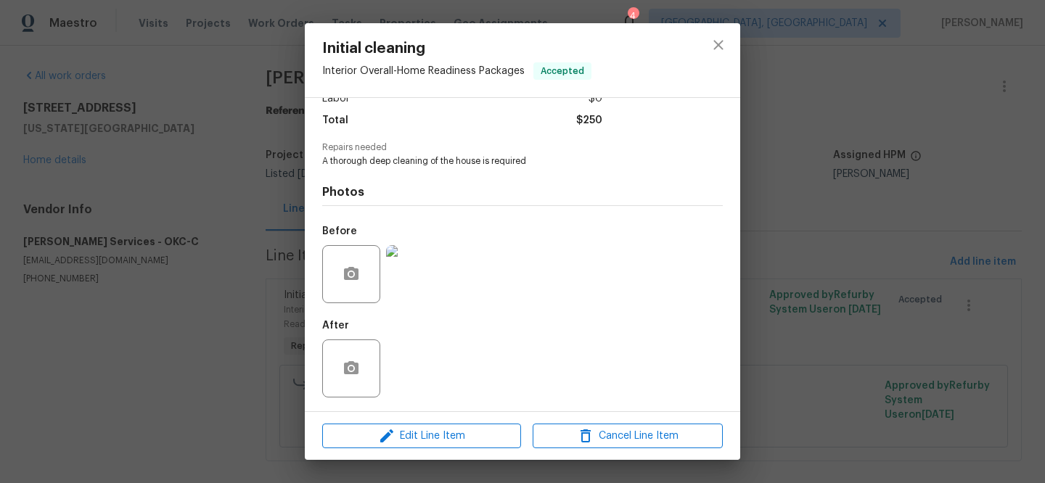
click at [815, 198] on div "Initial cleaning Interior Overall - Home Readiness Packages Accepted Vendor [PE…" at bounding box center [522, 241] width 1045 height 483
